Goal: Information Seeking & Learning: Learn about a topic

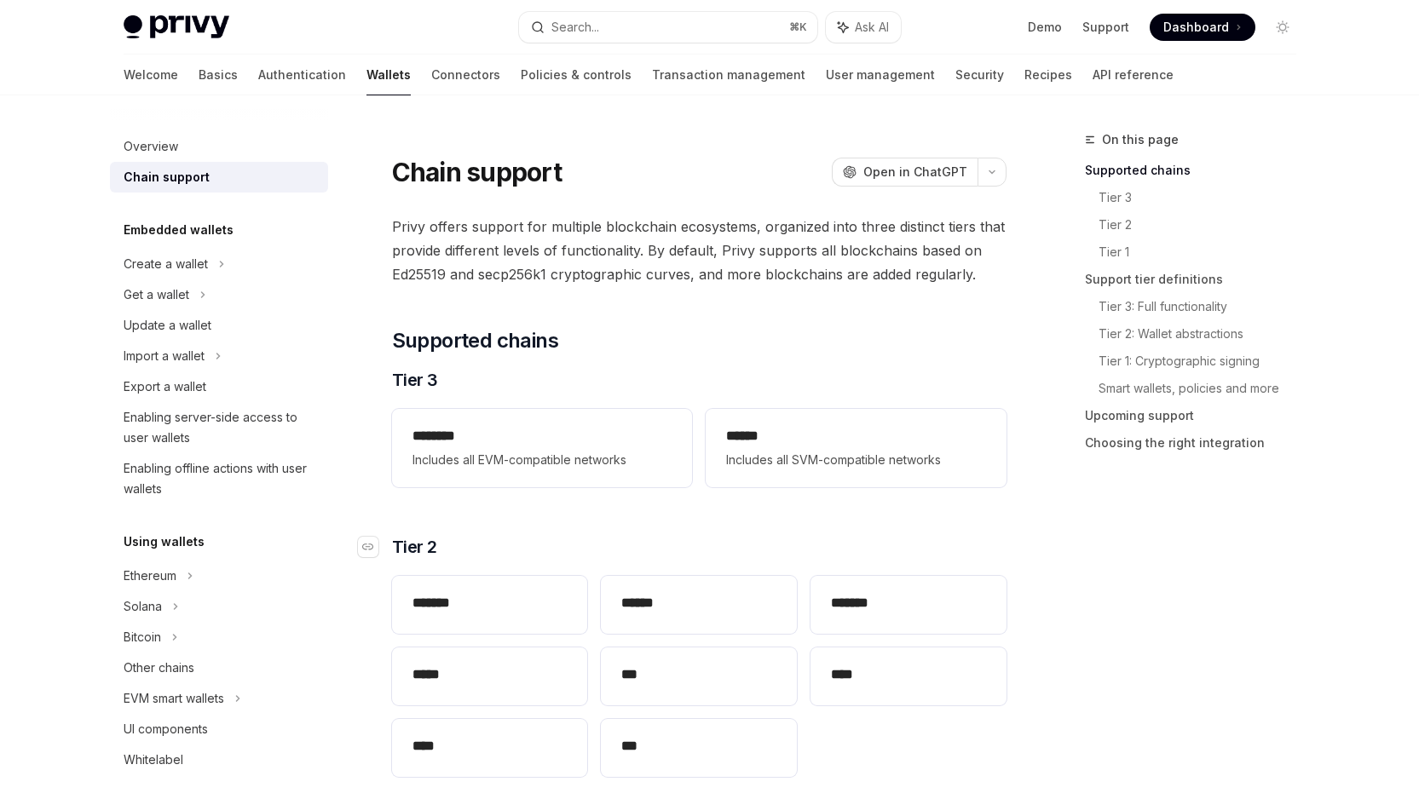
scroll to position [216, 0]
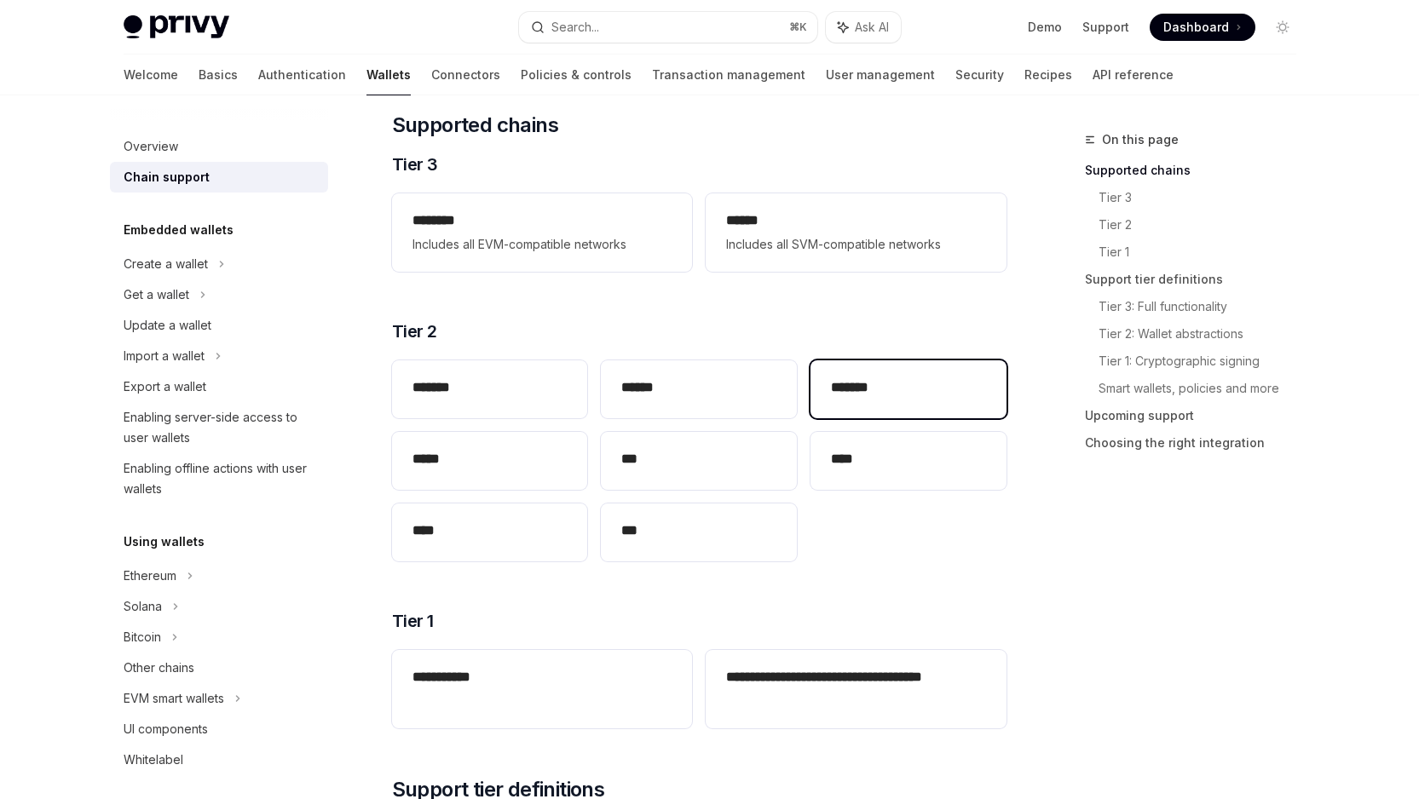
click at [915, 376] on div "*******" at bounding box center [909, 390] width 196 height 58
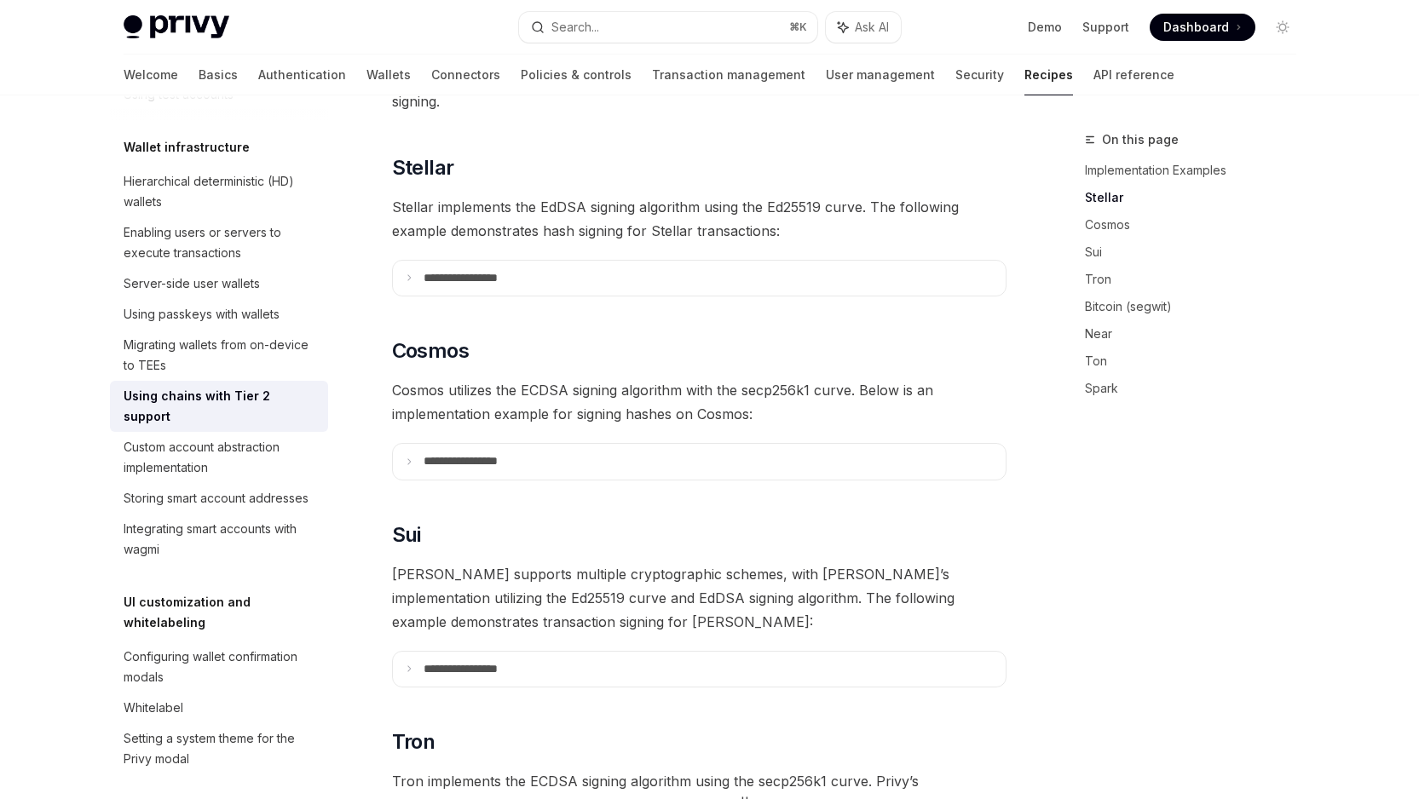
type textarea "*"
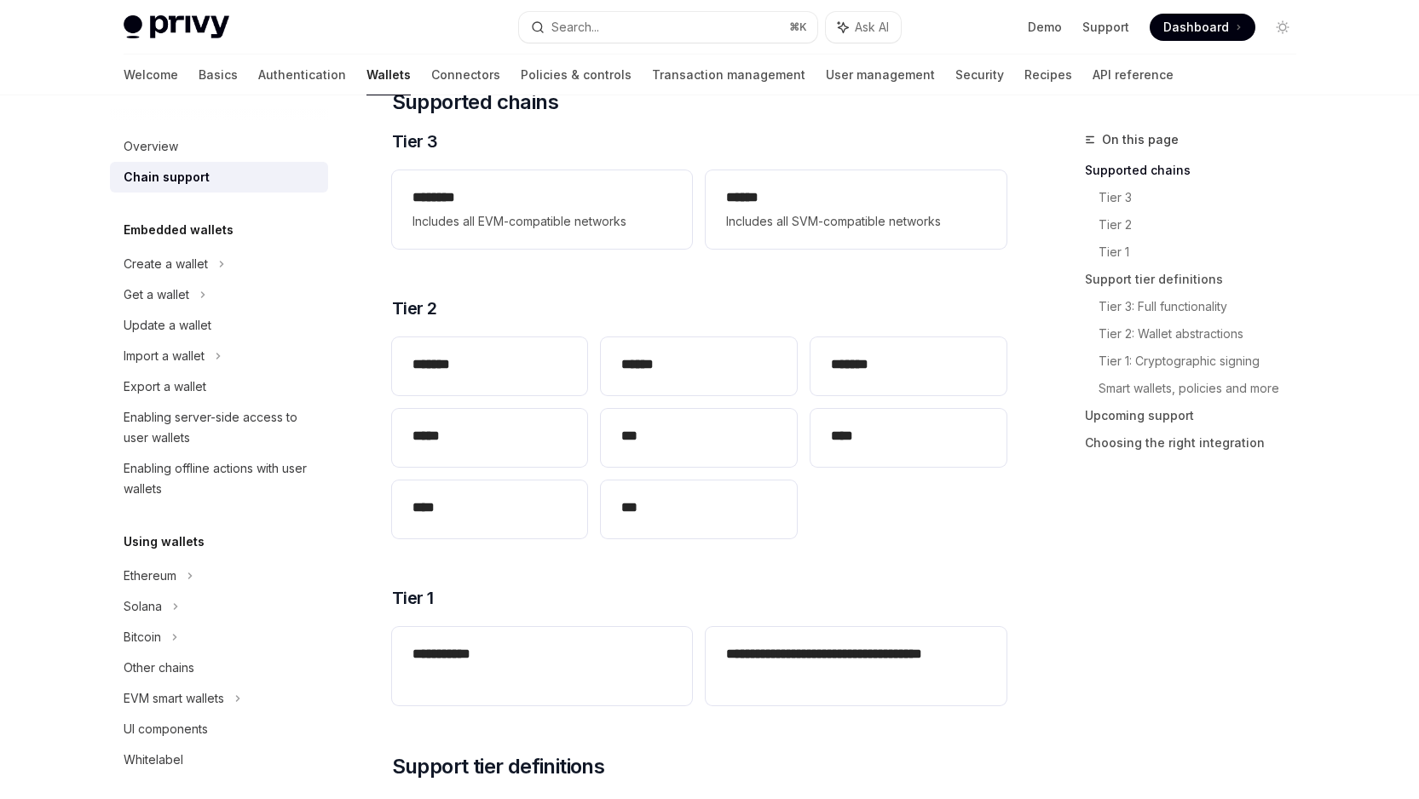
scroll to position [216, 0]
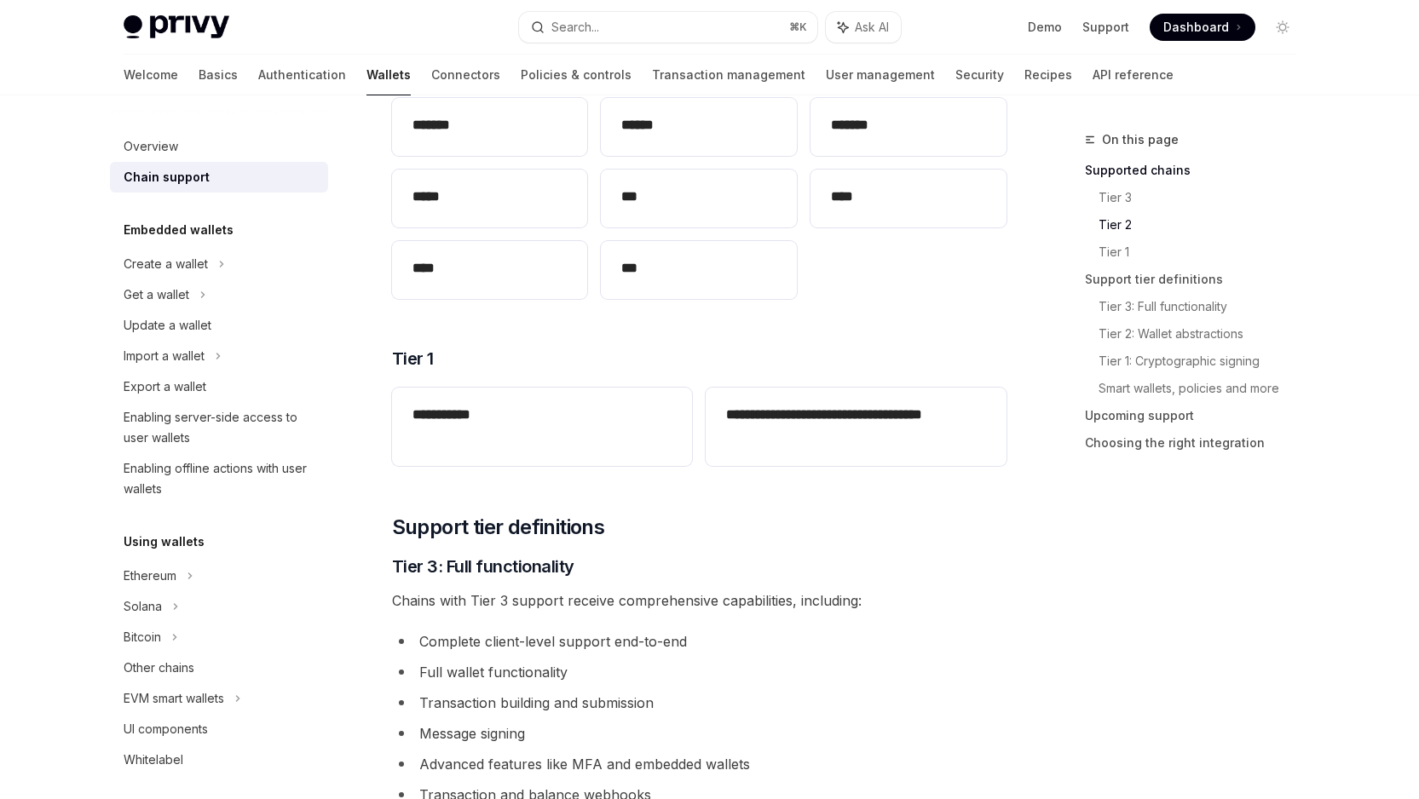
scroll to position [533, 0]
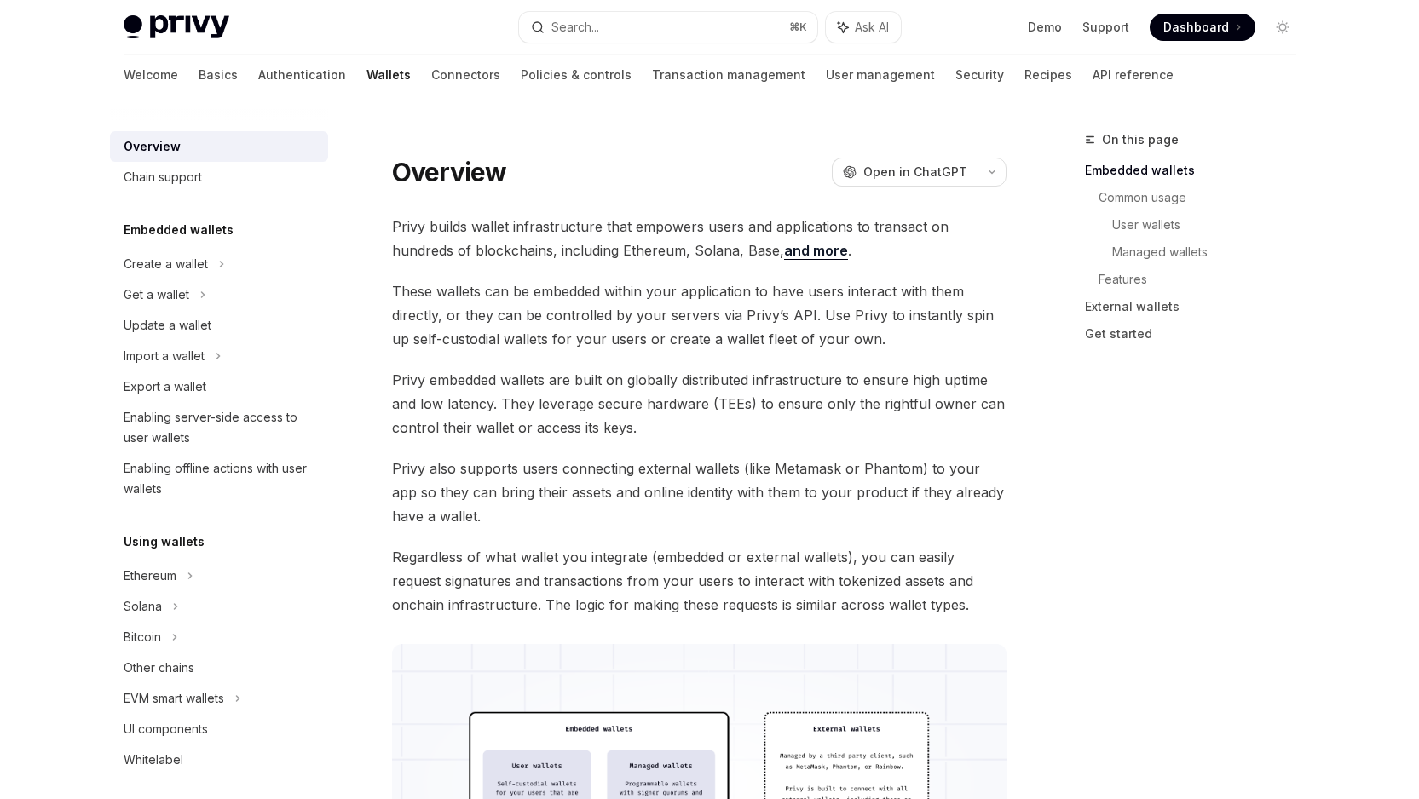
click at [784, 248] on link "and more" at bounding box center [816, 251] width 64 height 18
type textarea "*"
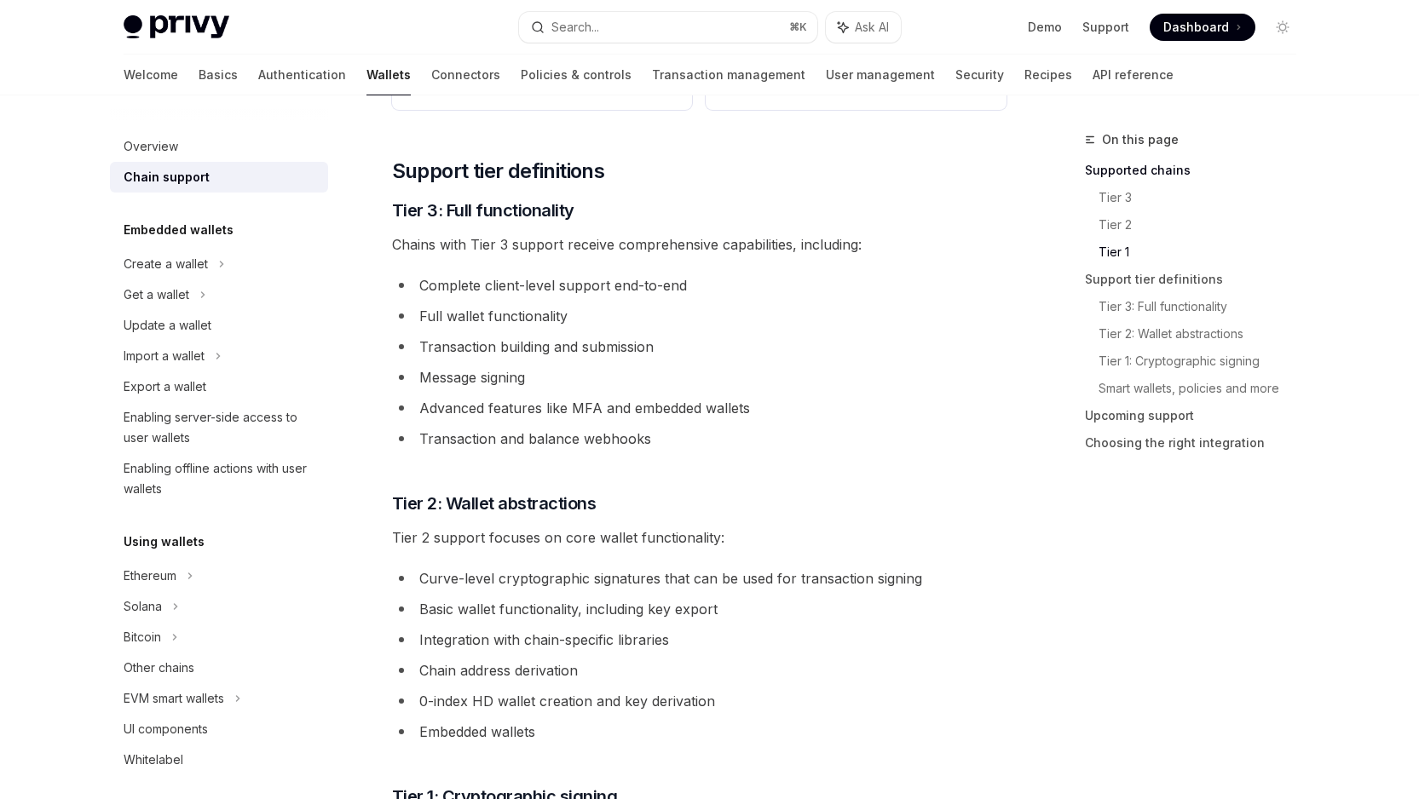
scroll to position [839, 0]
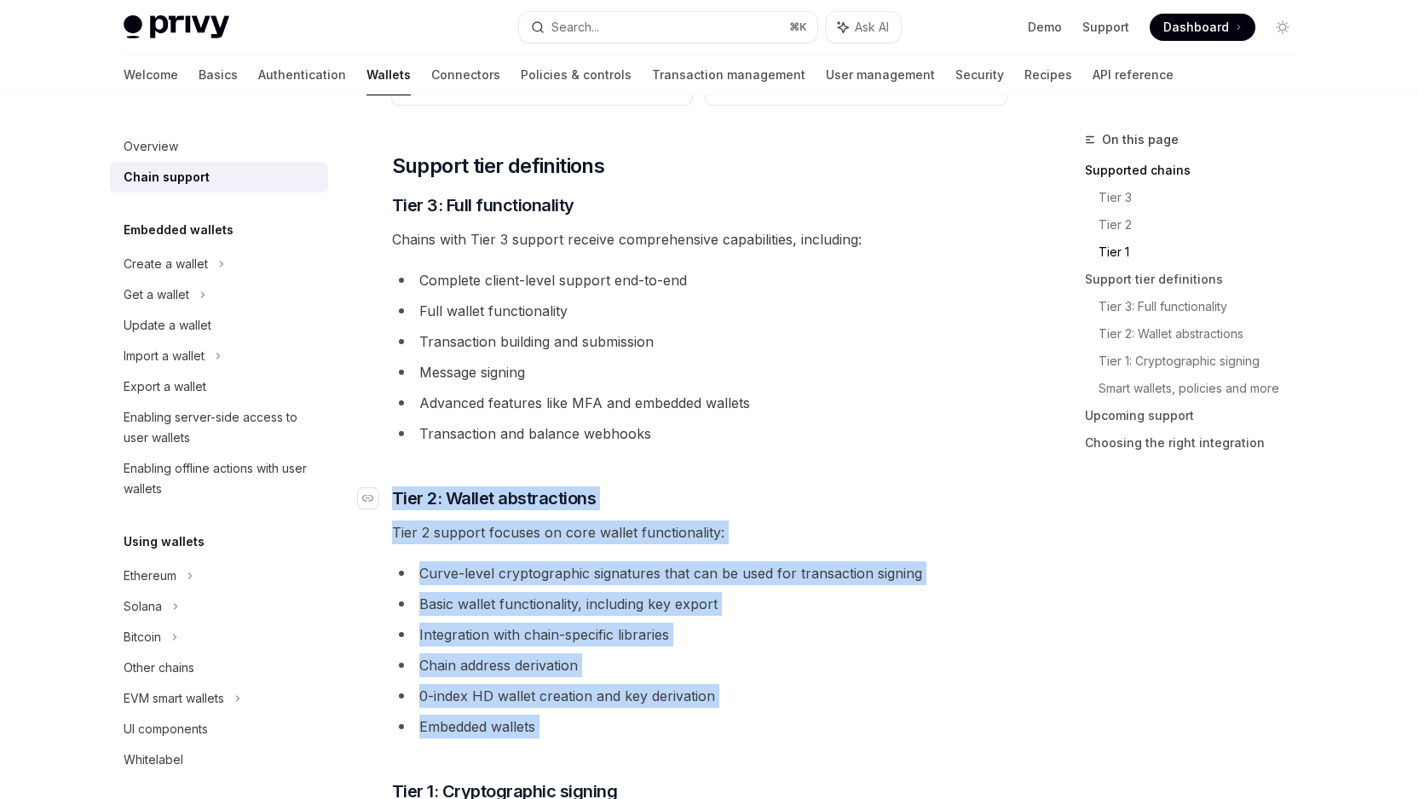
drag, startPoint x: 558, startPoint y: 695, endPoint x: 378, endPoint y: 500, distance: 265.4
click at [392, 500] on div "**********" at bounding box center [699, 582] width 614 height 2415
copy div "​ Tier 2: Wallet abstractions Tier 2 support focuses on core wallet functionali…"
